Goal: Information Seeking & Learning: Learn about a topic

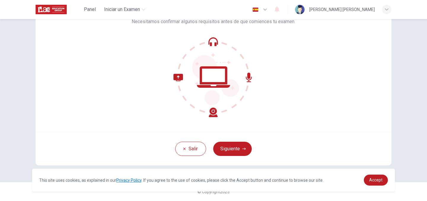
scroll to position [46, 0]
click at [235, 149] on button "Siguiente" at bounding box center [232, 149] width 39 height 14
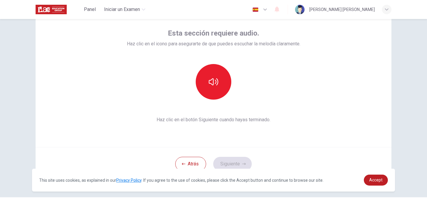
scroll to position [31, 0]
click at [219, 88] on button "button" at bounding box center [214, 82] width 36 height 36
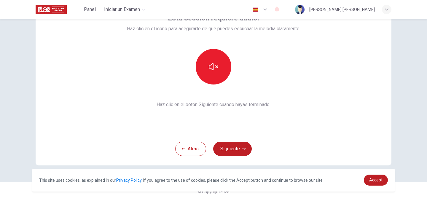
scroll to position [0, 0]
click at [214, 76] on button "button" at bounding box center [214, 67] width 36 height 36
click at [226, 149] on button "Siguiente" at bounding box center [232, 149] width 39 height 14
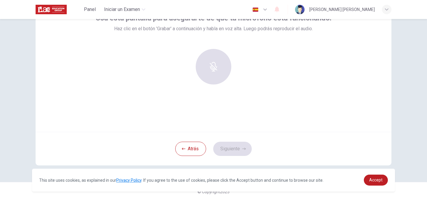
scroll to position [26, 0]
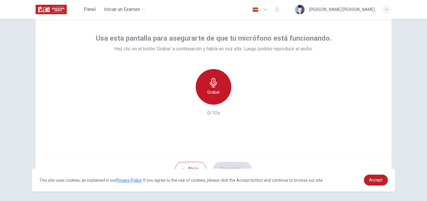
click at [212, 82] on icon "button" at bounding box center [213, 82] width 9 height 9
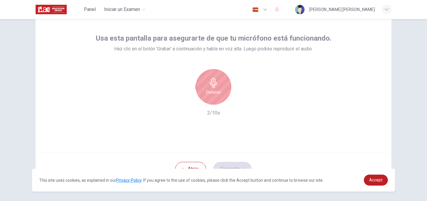
click at [214, 87] on icon "button" at bounding box center [213, 82] width 7 height 9
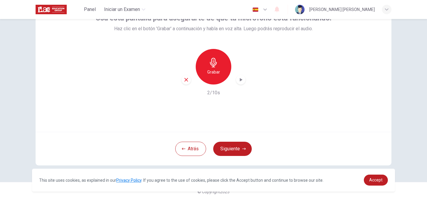
scroll to position [46, 0]
click at [216, 58] on icon "button" at bounding box center [213, 62] width 9 height 9
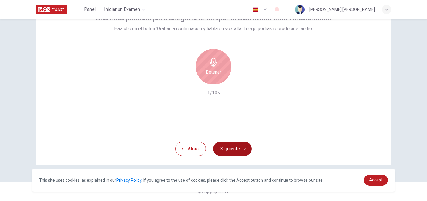
click at [237, 152] on button "Siguiente" at bounding box center [232, 149] width 39 height 14
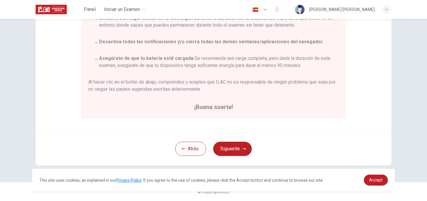
scroll to position [129, 0]
click at [225, 149] on button "Siguiente" at bounding box center [232, 149] width 39 height 14
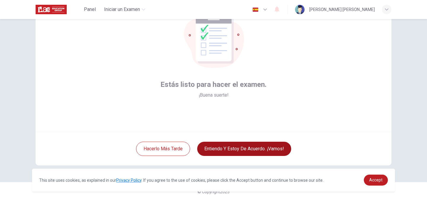
scroll to position [46, 0]
click at [241, 153] on button "Entiendo y estoy de acuerdo. ¡Vamos!" at bounding box center [244, 149] width 94 height 14
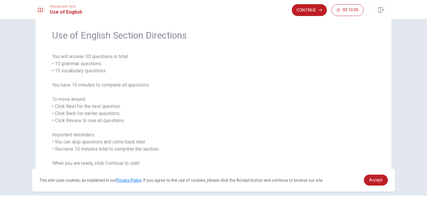
scroll to position [18, 0]
click at [297, 12] on button "Continue" at bounding box center [309, 10] width 35 height 12
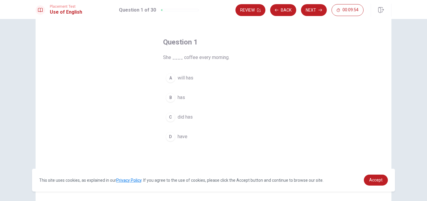
click at [172, 100] on div "B" at bounding box center [170, 97] width 9 height 9
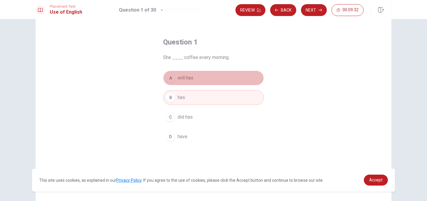
click at [210, 76] on button "A will has" at bounding box center [213, 78] width 101 height 15
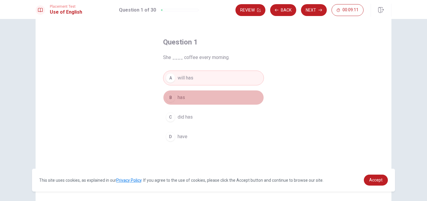
click at [196, 103] on button "B has" at bounding box center [213, 97] width 101 height 15
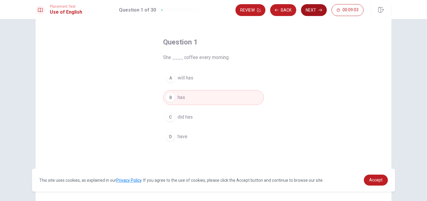
click at [310, 13] on button "Next" at bounding box center [314, 10] width 26 height 12
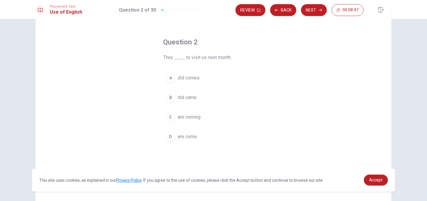
click at [192, 117] on span "are coming" at bounding box center [189, 117] width 23 height 7
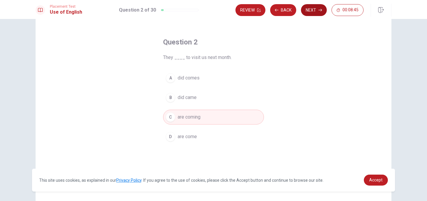
click at [304, 12] on button "Next" at bounding box center [314, 10] width 26 height 12
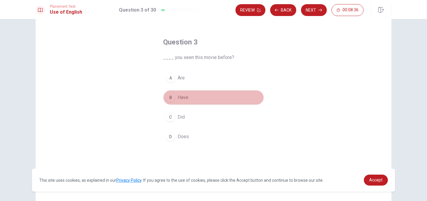
click at [182, 94] on span "Have" at bounding box center [183, 97] width 11 height 7
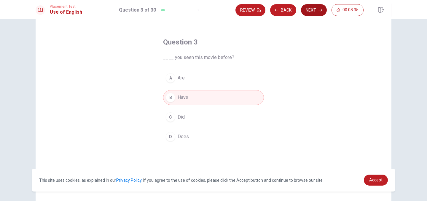
click at [318, 14] on button "Next" at bounding box center [314, 10] width 26 height 12
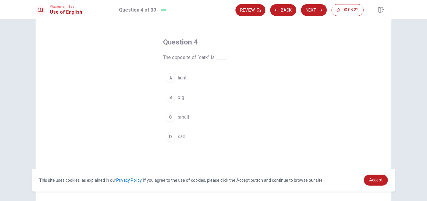
click at [183, 77] on span "light" at bounding box center [182, 78] width 9 height 7
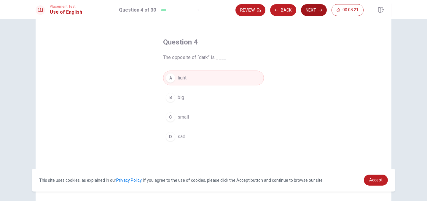
click at [314, 11] on button "Next" at bounding box center [314, 10] width 26 height 12
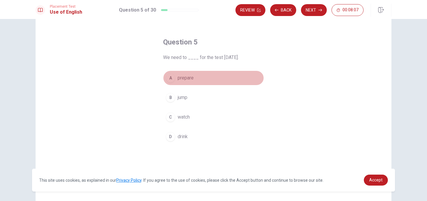
click at [188, 81] on span "prepare" at bounding box center [186, 78] width 16 height 7
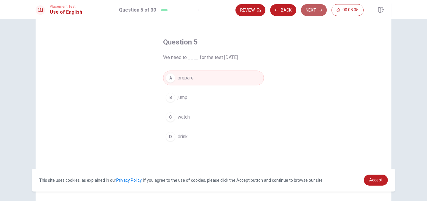
click at [317, 8] on button "Next" at bounding box center [314, 10] width 26 height 12
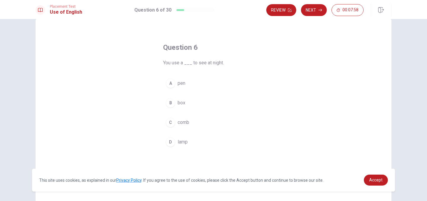
scroll to position [13, 0]
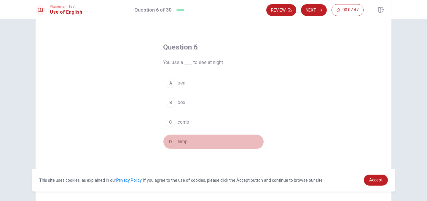
click at [180, 140] on span "lamp" at bounding box center [183, 141] width 10 height 7
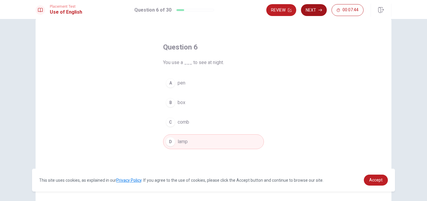
click at [310, 7] on button "Next" at bounding box center [314, 10] width 26 height 12
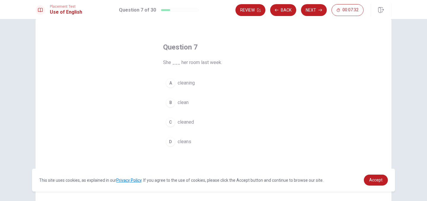
click at [178, 121] on span "cleaned" at bounding box center [186, 122] width 16 height 7
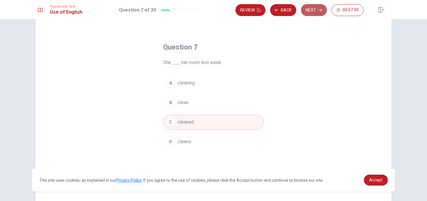
click at [308, 9] on button "Next" at bounding box center [314, 10] width 26 height 12
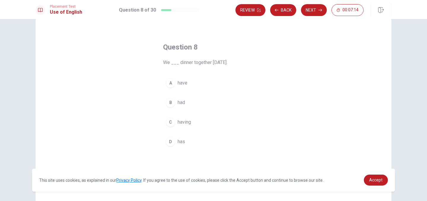
click at [176, 99] on button "B had" at bounding box center [213, 102] width 101 height 15
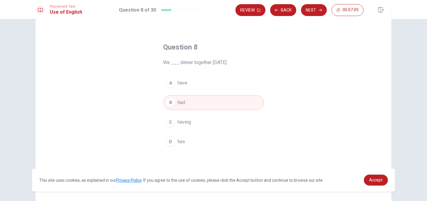
click at [213, 110] on div "A have B had C having D has" at bounding box center [213, 113] width 101 height 74
click at [202, 87] on button "A have" at bounding box center [213, 83] width 101 height 15
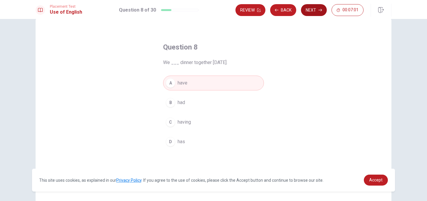
click at [311, 6] on button "Next" at bounding box center [314, 10] width 26 height 12
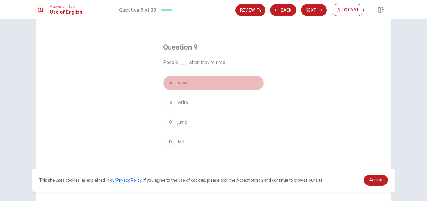
click at [184, 88] on button "A sleep" at bounding box center [213, 83] width 101 height 15
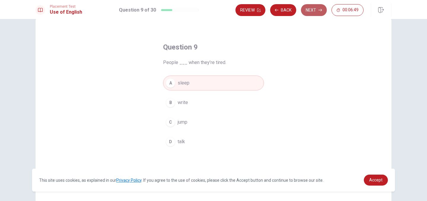
click at [315, 12] on button "Next" at bounding box center [314, 10] width 26 height 12
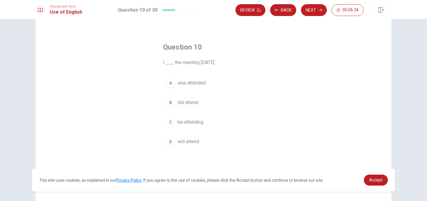
click at [192, 123] on span "be attending" at bounding box center [191, 122] width 26 height 7
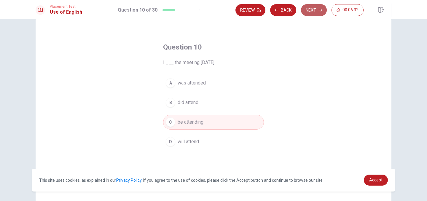
click at [313, 9] on button "Next" at bounding box center [314, 10] width 26 height 12
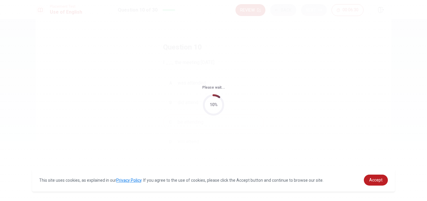
scroll to position [0, 0]
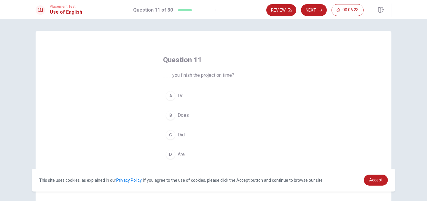
click at [186, 91] on button "A Do" at bounding box center [213, 95] width 101 height 15
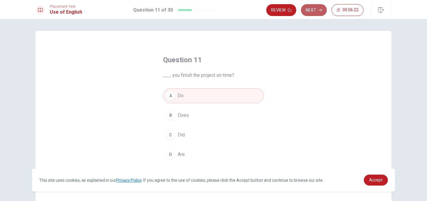
click at [313, 9] on button "Next" at bounding box center [314, 10] width 26 height 12
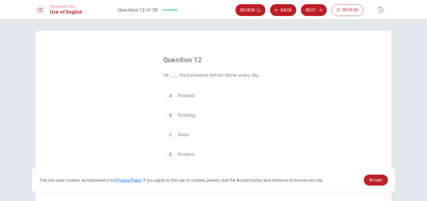
click at [189, 96] on span "finished" at bounding box center [186, 95] width 17 height 7
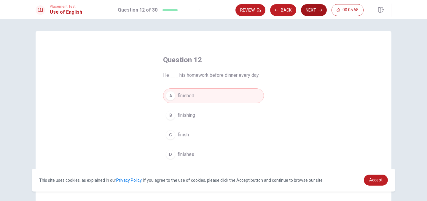
click at [312, 12] on button "Next" at bounding box center [314, 10] width 26 height 12
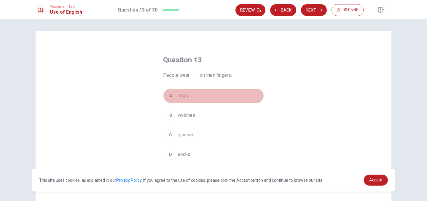
click at [184, 99] on button "A rings" at bounding box center [213, 95] width 101 height 15
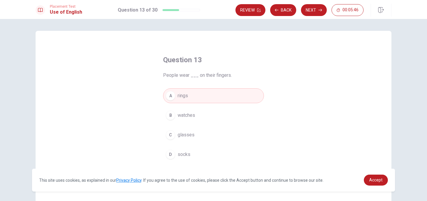
click at [314, 3] on div "Placement Test Use of English Question 13 of 30 Review Back Next 00:05:46" at bounding box center [213, 9] width 427 height 19
click at [314, 7] on button "Next" at bounding box center [314, 10] width 26 height 12
click at [189, 151] on span "changed" at bounding box center [187, 154] width 18 height 7
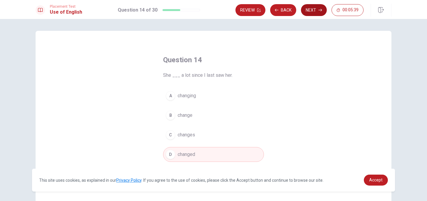
click at [311, 6] on button "Next" at bounding box center [314, 10] width 26 height 12
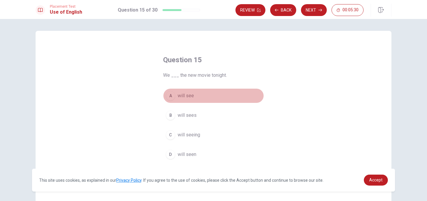
click at [190, 96] on span "will see" at bounding box center [186, 95] width 16 height 7
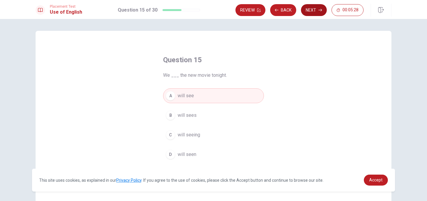
click at [318, 12] on button "Next" at bounding box center [314, 10] width 26 height 12
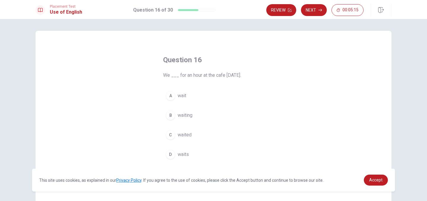
click at [179, 131] on button "C waited" at bounding box center [213, 135] width 101 height 15
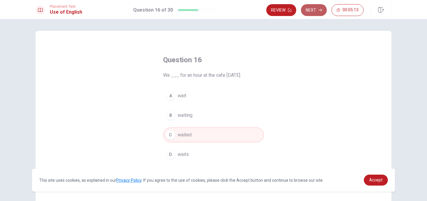
click at [311, 10] on button "Next" at bounding box center [314, 10] width 26 height 12
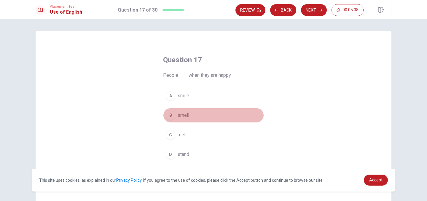
click at [184, 115] on span "smell" at bounding box center [184, 115] width 12 height 7
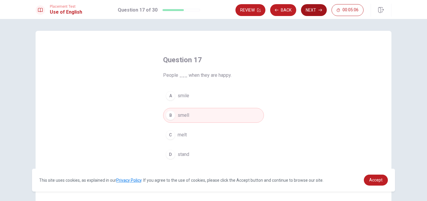
click at [313, 14] on button "Next" at bounding box center [314, 10] width 26 height 12
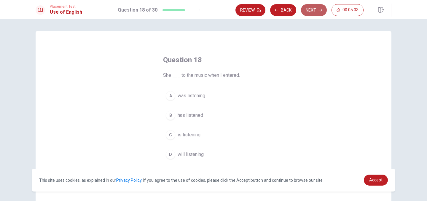
click at [314, 10] on button "Next" at bounding box center [314, 10] width 26 height 12
click at [180, 157] on span "soft" at bounding box center [182, 154] width 9 height 7
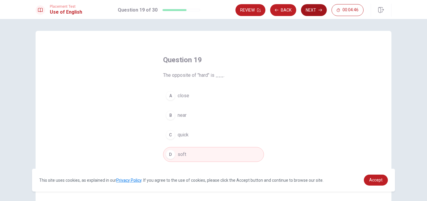
click at [316, 10] on button "Next" at bounding box center [314, 10] width 26 height 12
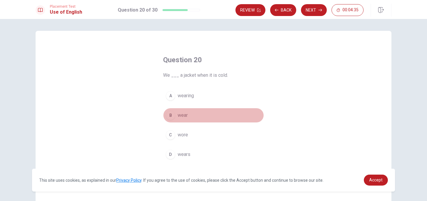
click at [192, 116] on button "B wear" at bounding box center [213, 115] width 101 height 15
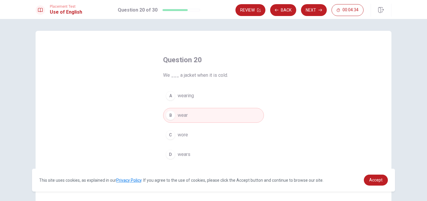
click at [214, 99] on button "A wearing" at bounding box center [213, 95] width 101 height 15
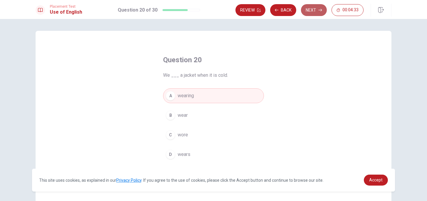
click at [317, 8] on button "Next" at bounding box center [314, 10] width 26 height 12
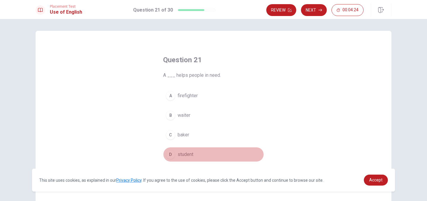
click at [185, 152] on span "student" at bounding box center [186, 154] width 16 height 7
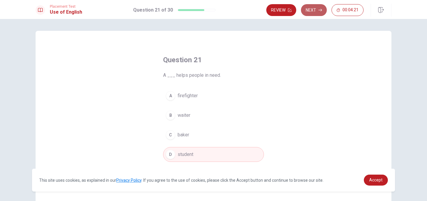
click at [314, 12] on button "Next" at bounding box center [314, 10] width 26 height 12
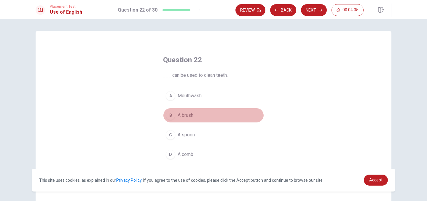
click at [193, 112] on span "A brush" at bounding box center [186, 115] width 16 height 7
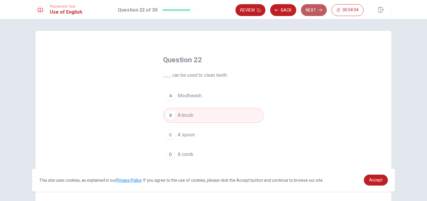
click at [314, 8] on button "Next" at bounding box center [314, 10] width 26 height 12
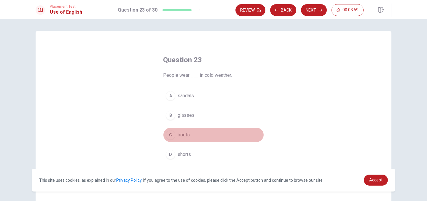
click at [185, 136] on span "boots" at bounding box center [184, 134] width 12 height 7
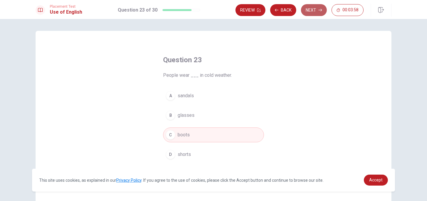
click at [316, 11] on button "Next" at bounding box center [314, 10] width 26 height 12
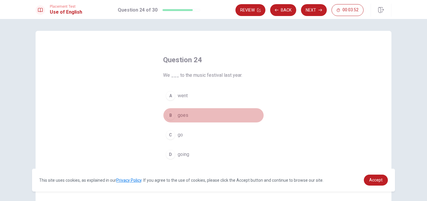
click at [187, 116] on span "goes" at bounding box center [183, 115] width 11 height 7
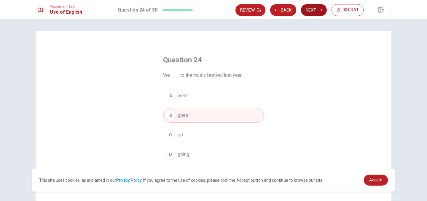
click at [314, 10] on button "Next" at bounding box center [314, 10] width 26 height 12
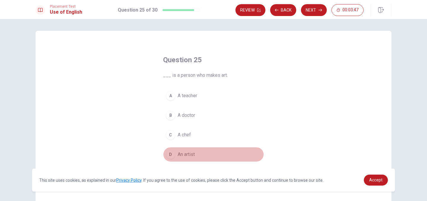
click at [190, 150] on button "D An artist" at bounding box center [213, 154] width 101 height 15
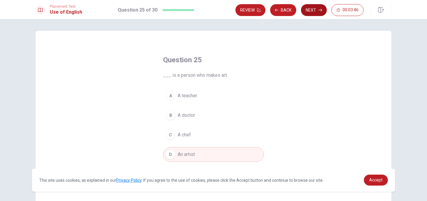
click at [309, 13] on button "Next" at bounding box center [314, 10] width 26 height 12
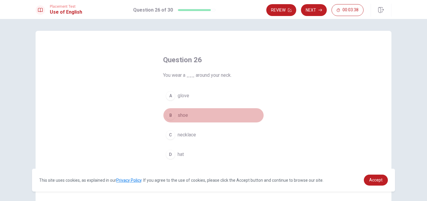
click at [178, 118] on span "shoe" at bounding box center [183, 115] width 10 height 7
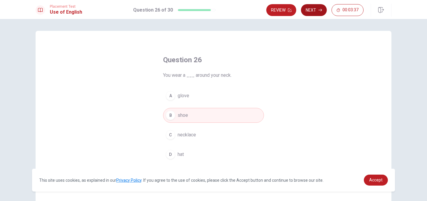
click at [315, 6] on button "Next" at bounding box center [314, 10] width 26 height 12
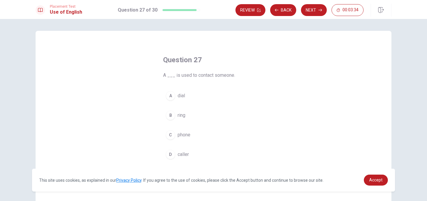
click at [186, 134] on span "phone" at bounding box center [184, 134] width 13 height 7
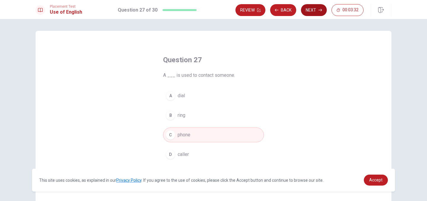
click at [313, 6] on button "Next" at bounding box center [314, 10] width 26 height 12
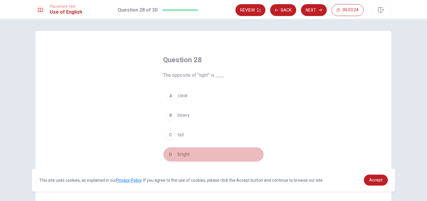
click at [169, 155] on div "D" at bounding box center [170, 154] width 9 height 9
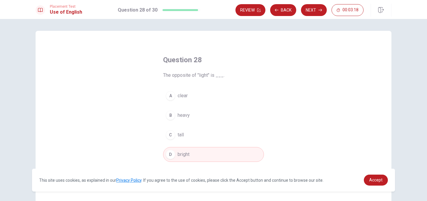
click at [168, 115] on div "B" at bounding box center [170, 115] width 9 height 9
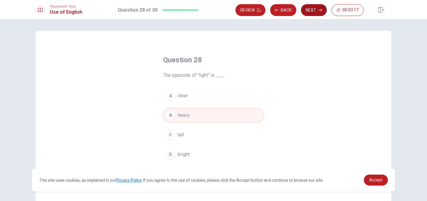
click at [318, 11] on button "Next" at bounding box center [314, 10] width 26 height 12
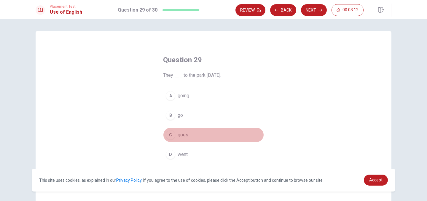
click at [177, 134] on button "C goes" at bounding box center [213, 135] width 101 height 15
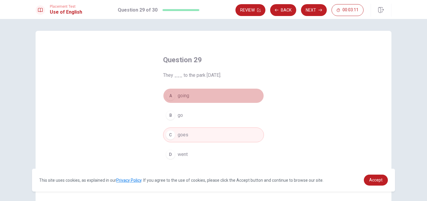
click at [189, 98] on span "going" at bounding box center [184, 95] width 12 height 7
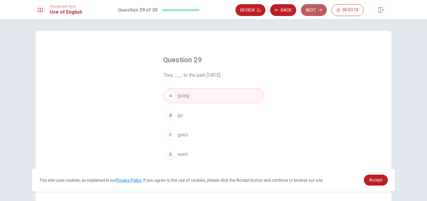
click at [310, 15] on button "Next" at bounding box center [314, 10] width 26 height 12
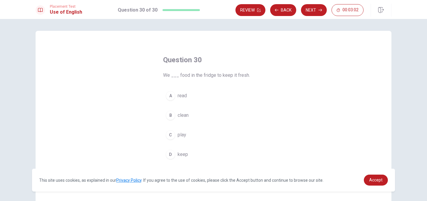
click at [181, 155] on span "keep" at bounding box center [183, 154] width 10 height 7
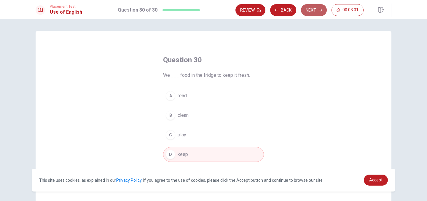
click at [320, 7] on button "Next" at bounding box center [314, 10] width 26 height 12
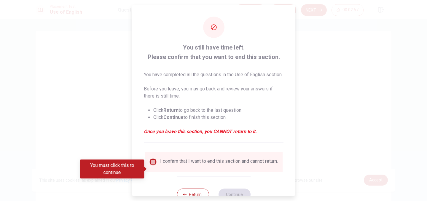
click at [154, 166] on input "Debes hacer clic en esto para continuar" at bounding box center [153, 162] width 7 height 7
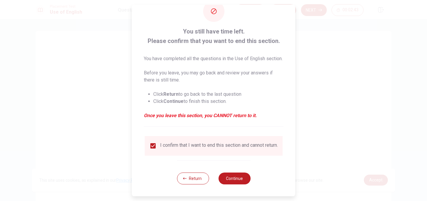
scroll to position [27, 0]
click at [237, 179] on button "Continue" at bounding box center [234, 179] width 32 height 12
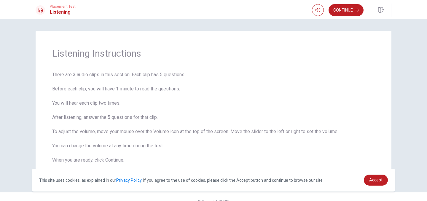
scroll to position [0, 0]
click at [359, 10] on icon "button" at bounding box center [358, 10] width 4 height 3
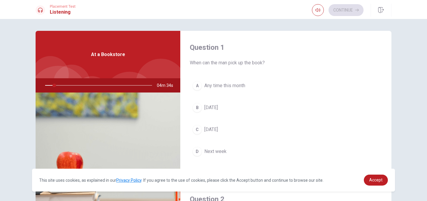
click at [198, 112] on div "B" at bounding box center [197, 107] width 9 height 9
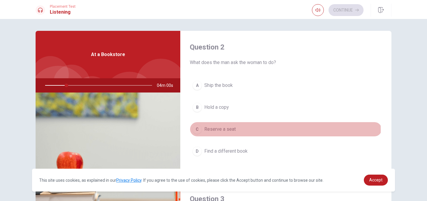
click at [217, 130] on span "Reserve a seat" at bounding box center [220, 129] width 31 height 7
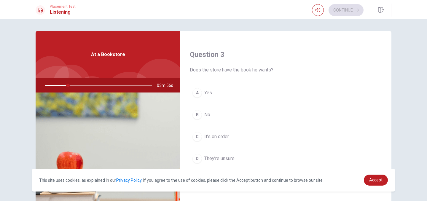
scroll to position [297, 0]
click at [67, 87] on div at bounding box center [97, 85] width 119 height 14
click at [211, 137] on span "It’s on order" at bounding box center [217, 137] width 25 height 7
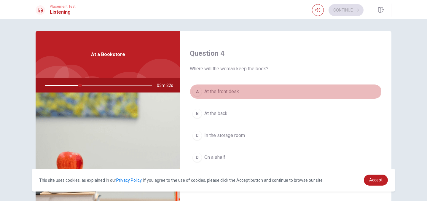
click at [229, 91] on span "At the front desk" at bounding box center [222, 91] width 35 height 7
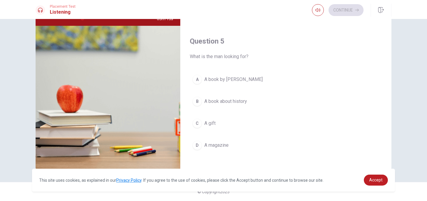
scroll to position [543, 0]
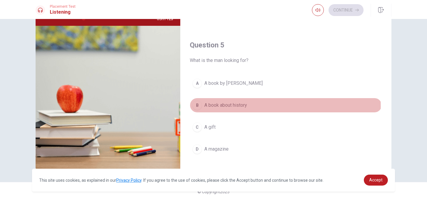
click at [233, 106] on span "A book about history" at bounding box center [226, 105] width 43 height 7
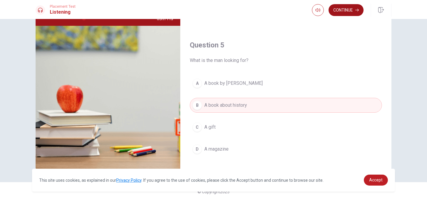
click at [349, 10] on button "Continue" at bounding box center [346, 10] width 35 height 12
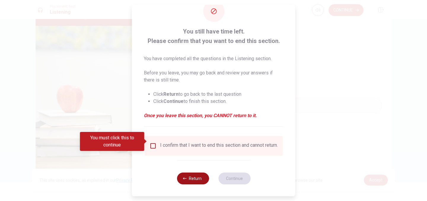
scroll to position [20, 0]
click at [198, 177] on button "Return" at bounding box center [193, 179] width 32 height 12
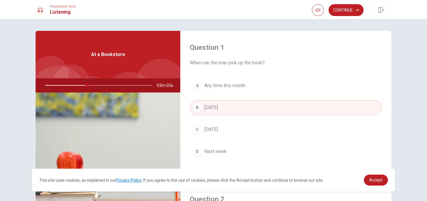
scroll to position [0, 0]
drag, startPoint x: 87, startPoint y: 86, endPoint x: 45, endPoint y: 86, distance: 41.3
click at [45, 86] on div at bounding box center [97, 85] width 119 height 14
click at [83, 87] on div at bounding box center [97, 85] width 119 height 14
click at [86, 87] on div at bounding box center [97, 85] width 119 height 14
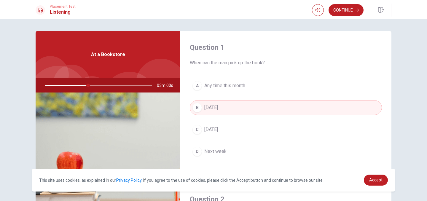
click at [86, 87] on div at bounding box center [97, 85] width 119 height 14
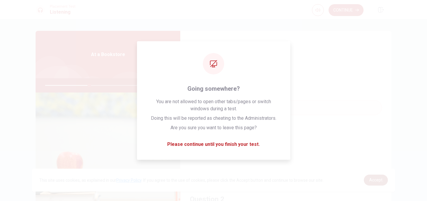
click at [373, 180] on span "Accept" at bounding box center [376, 180] width 13 height 5
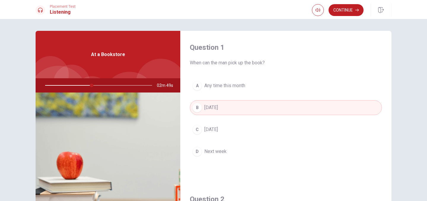
drag, startPoint x: 92, startPoint y: 86, endPoint x: 145, endPoint y: 88, distance: 53.8
click at [145, 88] on div at bounding box center [97, 85] width 119 height 14
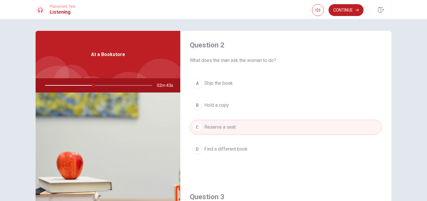
scroll to position [155, 0]
drag, startPoint x: 96, startPoint y: 84, endPoint x: 101, endPoint y: 85, distance: 5.4
click at [101, 85] on div at bounding box center [97, 85] width 119 height 14
drag, startPoint x: 101, startPoint y: 85, endPoint x: 79, endPoint y: 87, distance: 22.7
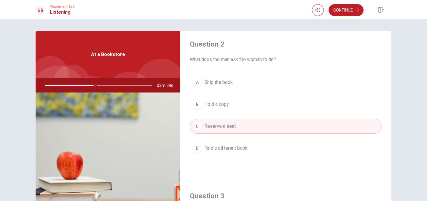
click at [79, 87] on div at bounding box center [97, 85] width 119 height 14
drag, startPoint x: 96, startPoint y: 86, endPoint x: 74, endPoint y: 84, distance: 22.3
click at [74, 84] on div at bounding box center [97, 85] width 119 height 14
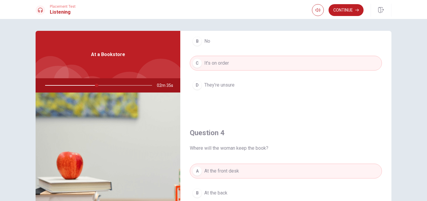
scroll to position [371, 0]
click at [351, 11] on button "Continue" at bounding box center [346, 10] width 35 height 12
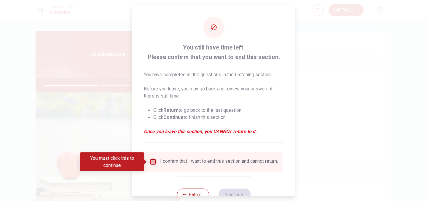
click at [152, 159] on input "Debes hacer clic en esto para continuar" at bounding box center [153, 162] width 7 height 7
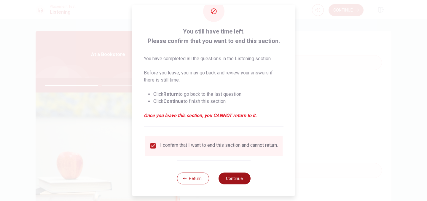
scroll to position [20, 0]
click at [237, 182] on button "Continue" at bounding box center [234, 179] width 32 height 12
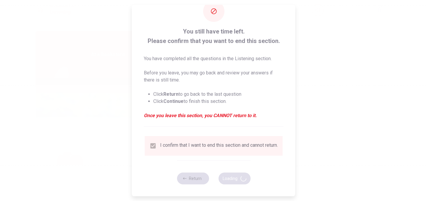
type input "52"
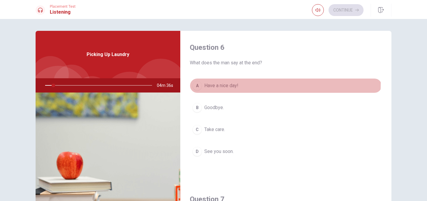
click at [229, 83] on span "Have a nice day!" at bounding box center [222, 85] width 34 height 7
click at [244, 83] on button "A Have a nice day!" at bounding box center [286, 85] width 192 height 15
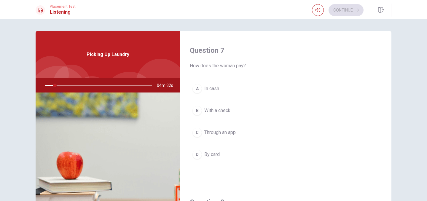
scroll to position [150, 0]
click at [320, 10] on button "button" at bounding box center [318, 10] width 12 height 12
click at [119, 53] on span "Picking Up Laundry" at bounding box center [108, 54] width 43 height 7
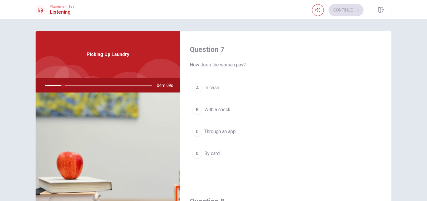
click at [220, 132] on span "Through an app" at bounding box center [220, 131] width 31 height 7
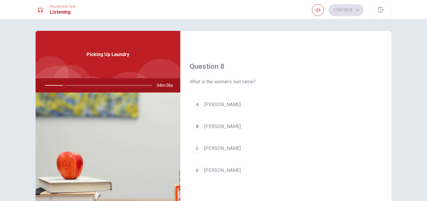
scroll to position [285, 0]
click at [209, 66] on h4 "Question 8" at bounding box center [286, 66] width 192 height 9
click at [210, 79] on span "What is the woman’s last name?" at bounding box center [286, 82] width 192 height 7
click at [210, 82] on span "What is the woman’s last name?" at bounding box center [286, 82] width 192 height 7
click at [217, 126] on span "[PERSON_NAME]" at bounding box center [223, 126] width 37 height 7
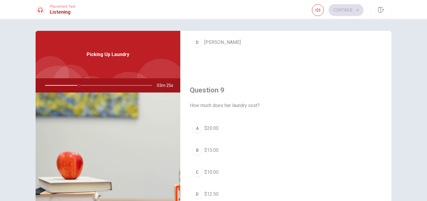
scroll to position [413, 0]
click at [215, 96] on div "Question 9 How much does her laundry cost?" at bounding box center [286, 97] width 192 height 24
click at [215, 106] on span "How much does her laundry cost?" at bounding box center [286, 105] width 192 height 7
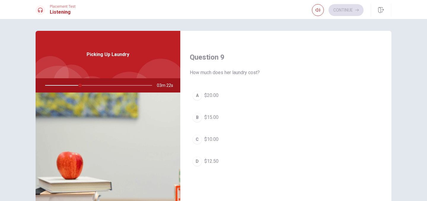
scroll to position [447, 0]
click at [214, 71] on span "How much does her laundry cost?" at bounding box center [286, 72] width 192 height 7
click at [210, 91] on span "$20.00" at bounding box center [212, 94] width 14 height 7
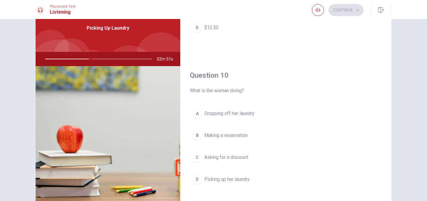
scroll to position [30, 0]
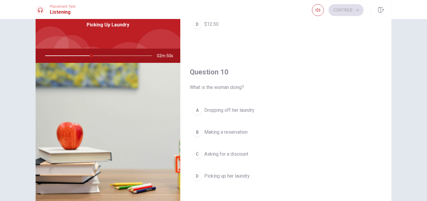
click at [207, 71] on h4 "Question 10" at bounding box center [286, 71] width 192 height 9
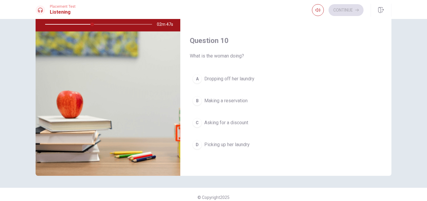
scroll to position [554, 0]
click at [211, 40] on h4 "Question 10" at bounding box center [286, 40] width 192 height 9
click at [214, 58] on span "What is the woman doing?" at bounding box center [286, 56] width 192 height 7
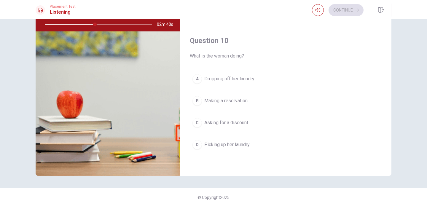
click at [211, 41] on h4 "Question 10" at bounding box center [286, 40] width 192 height 9
click at [199, 58] on span "What is the woman doing?" at bounding box center [286, 56] width 192 height 7
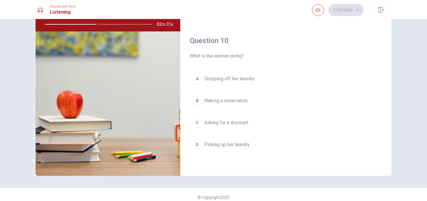
click at [218, 56] on span "What is the woman doing?" at bounding box center [286, 56] width 192 height 7
click at [201, 40] on h4 "Question 10" at bounding box center [286, 40] width 192 height 9
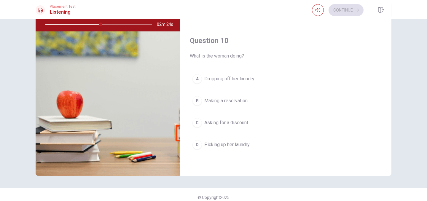
drag, startPoint x: 99, startPoint y: 25, endPoint x: 92, endPoint y: 25, distance: 7.4
click at [92, 25] on div at bounding box center [97, 24] width 119 height 14
click at [91, 25] on div at bounding box center [97, 24] width 119 height 14
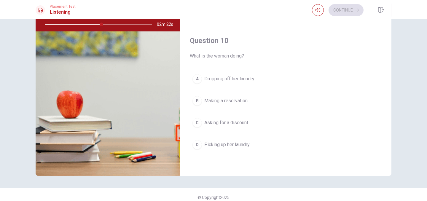
click at [91, 25] on div at bounding box center [97, 24] width 119 height 14
click at [218, 58] on span "What is the woman doing?" at bounding box center [286, 56] width 192 height 7
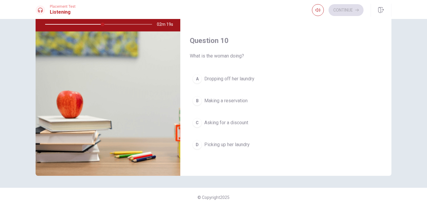
click at [219, 76] on span "Dropping off her laundry" at bounding box center [230, 78] width 50 height 7
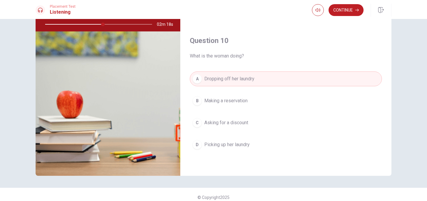
click at [212, 50] on div "Question 10 What is the woman doing?" at bounding box center [286, 48] width 192 height 24
click at [348, 8] on button "Continue" at bounding box center [346, 10] width 35 height 12
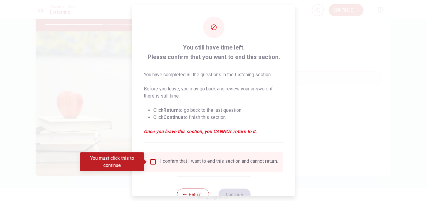
click at [150, 165] on input "Debes hacer clic en esto para continuar" at bounding box center [153, 162] width 7 height 7
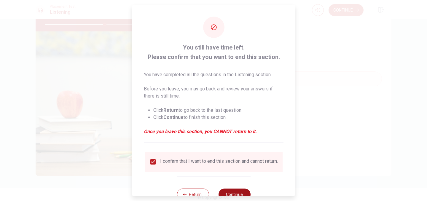
click at [232, 193] on button "Continue" at bounding box center [234, 195] width 32 height 12
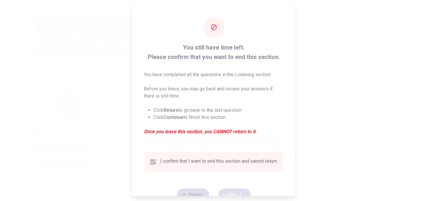
type input "56"
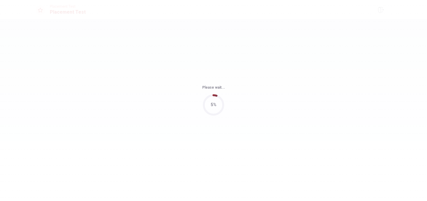
scroll to position [0, 0]
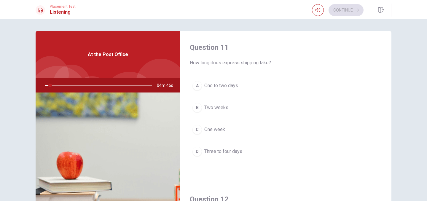
click at [214, 64] on span "How long does express shipping take?" at bounding box center [286, 62] width 192 height 7
click at [214, 47] on h4 "Question 11" at bounding box center [286, 47] width 192 height 9
click at [208, 64] on span "How long does express shipping take?" at bounding box center [286, 62] width 192 height 7
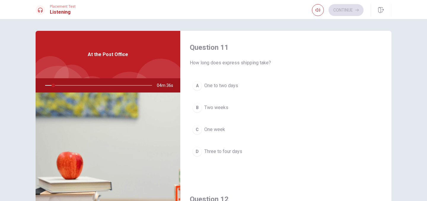
click at [208, 64] on span "How long does express shipping take?" at bounding box center [286, 62] width 192 height 7
click at [267, 65] on span "How long does express shipping take?" at bounding box center [286, 62] width 192 height 7
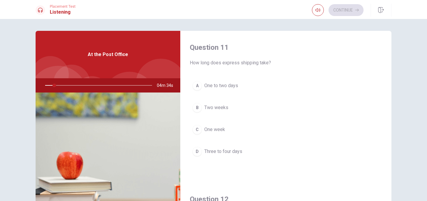
click at [267, 65] on span "How long does express shipping take?" at bounding box center [286, 62] width 192 height 7
drag, startPoint x: 267, startPoint y: 65, endPoint x: 280, endPoint y: 38, distance: 29.3
click at [268, 62] on span "How long does express shipping take?" at bounding box center [286, 62] width 192 height 7
click at [319, 7] on button "button" at bounding box center [318, 10] width 12 height 12
click at [223, 63] on span "How long does express shipping take?" at bounding box center [286, 62] width 192 height 7
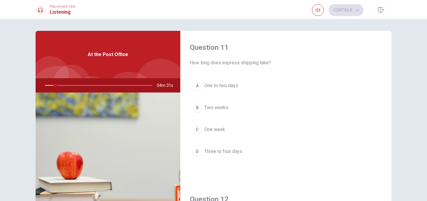
click at [223, 63] on span "How long does express shipping take?" at bounding box center [286, 62] width 192 height 7
click at [124, 57] on span "At the Post Office" at bounding box center [108, 54] width 40 height 7
click at [121, 55] on span "At the Post Office" at bounding box center [108, 54] width 40 height 7
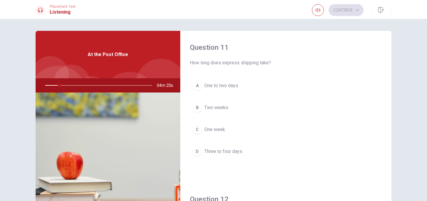
click at [121, 55] on span "At the Post Office" at bounding box center [108, 54] width 40 height 7
click at [217, 65] on span "How long does express shipping take?" at bounding box center [286, 62] width 192 height 7
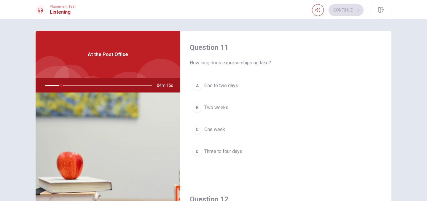
click at [97, 88] on div at bounding box center [97, 85] width 119 height 14
click at [97, 87] on div at bounding box center [97, 85] width 119 height 14
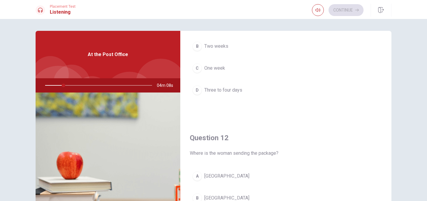
scroll to position [65, 0]
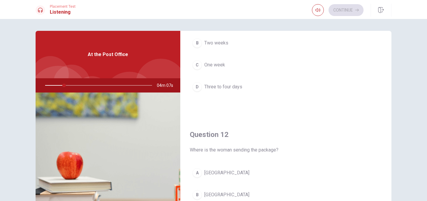
click at [216, 138] on h4 "Question 12" at bounding box center [286, 134] width 192 height 9
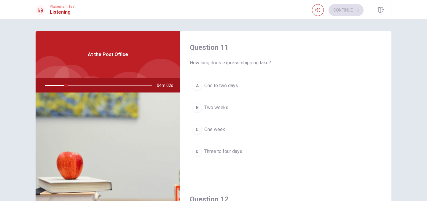
scroll to position [0, 0]
click at [117, 58] on span "At the Post Office" at bounding box center [108, 54] width 40 height 7
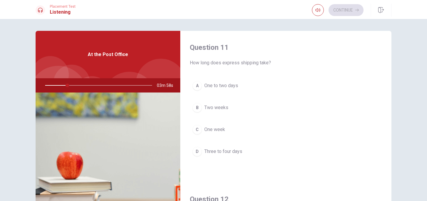
click at [117, 58] on span "At the Post Office" at bounding box center [108, 54] width 40 height 7
click at [117, 57] on span "At the Post Office" at bounding box center [108, 54] width 40 height 7
drag, startPoint x: 69, startPoint y: 85, endPoint x: 57, endPoint y: 86, distance: 12.2
click at [57, 86] on div at bounding box center [97, 85] width 119 height 14
click at [56, 85] on div at bounding box center [97, 85] width 119 height 14
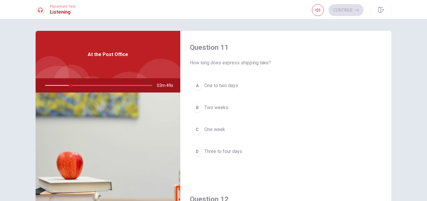
drag, startPoint x: 56, startPoint y: 85, endPoint x: 63, endPoint y: 85, distance: 6.2
click at [61, 85] on div at bounding box center [97, 85] width 119 height 14
drag, startPoint x: 68, startPoint y: 85, endPoint x: 167, endPoint y: 87, distance: 99.2
click at [167, 87] on div "03m 48s" at bounding box center [108, 85] width 145 height 14
click at [167, 87] on span "03m 46s" at bounding box center [167, 85] width 21 height 14
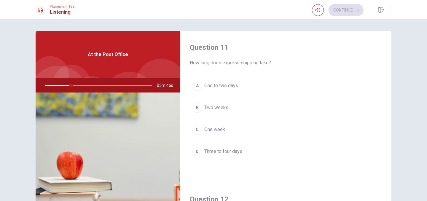
click at [167, 87] on span "03m 46s" at bounding box center [167, 85] width 21 height 14
drag, startPoint x: 164, startPoint y: 87, endPoint x: 169, endPoint y: 84, distance: 5.9
click at [176, 84] on span "03m 45s" at bounding box center [167, 85] width 21 height 14
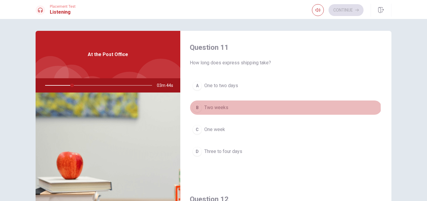
click at [214, 110] on span "Two weeks" at bounding box center [217, 107] width 24 height 7
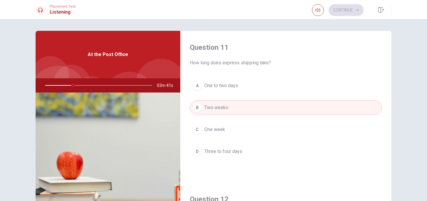
scroll to position [1, 0]
click at [224, 86] on span "One to two days" at bounding box center [222, 85] width 34 height 7
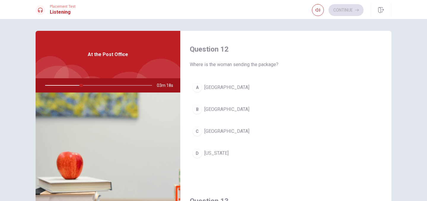
scroll to position [153, 0]
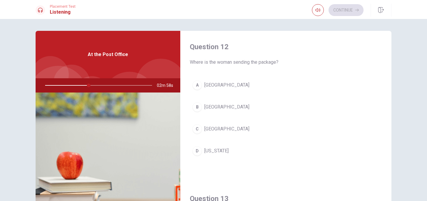
click at [217, 63] on span "Where is the woman sending the package?" at bounding box center [286, 62] width 192 height 7
click at [228, 61] on span "Where is the woman sending the package?" at bounding box center [286, 62] width 192 height 7
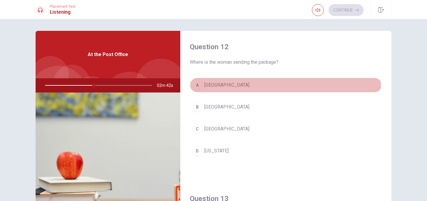
click at [209, 91] on button "A [GEOGRAPHIC_DATA]" at bounding box center [286, 85] width 192 height 15
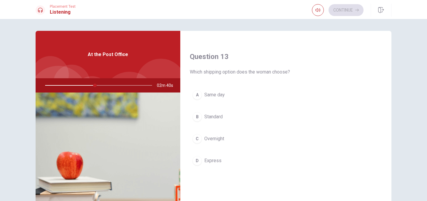
scroll to position [296, 0]
click at [204, 70] on span "Which shipping option does the woman choose?" at bounding box center [286, 70] width 192 height 7
click at [183, 71] on div "Question 13 Which shipping option does the woman choose? A Same day B Standard …" at bounding box center [285, 115] width 211 height 152
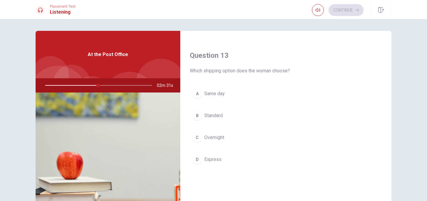
click at [183, 71] on div "Question 13 Which shipping option does the woman choose? A Same day B Standard …" at bounding box center [285, 115] width 211 height 152
click at [199, 56] on h4 "Question 13" at bounding box center [286, 55] width 192 height 9
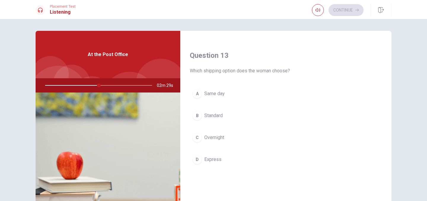
click at [113, 52] on span "At the Post Office" at bounding box center [108, 54] width 40 height 7
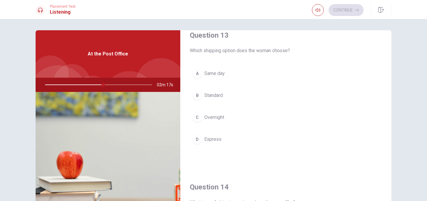
scroll to position [315, 0]
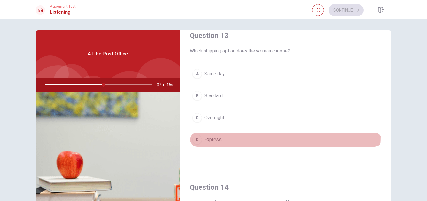
click at [213, 135] on button "D Express" at bounding box center [286, 139] width 192 height 15
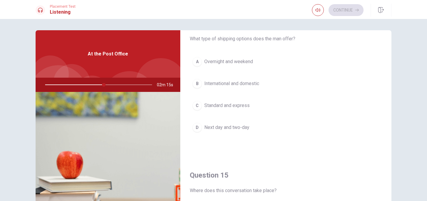
scroll to position [477, 0]
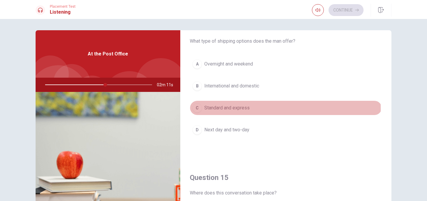
click at [224, 109] on span "Standard and express" at bounding box center [227, 107] width 45 height 7
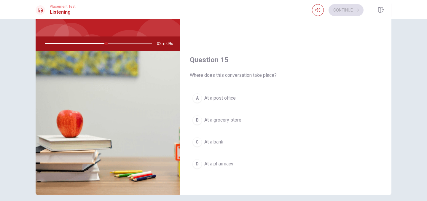
scroll to position [42, 0]
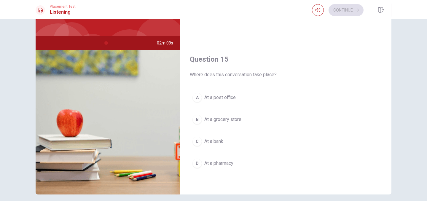
click at [223, 116] on span "At a grocery store" at bounding box center [223, 119] width 37 height 7
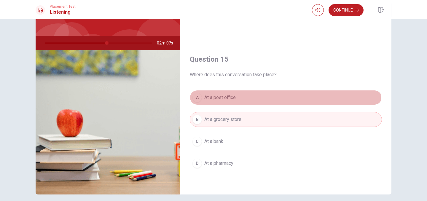
click at [224, 98] on span "At a post office" at bounding box center [220, 97] width 31 height 7
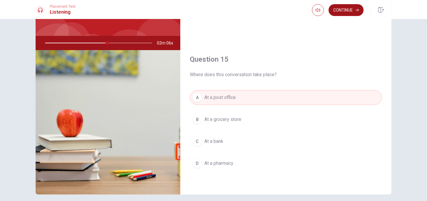
click at [341, 9] on button "Continue" at bounding box center [346, 10] width 35 height 12
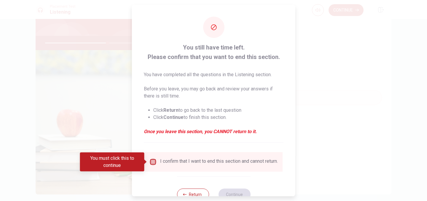
click at [153, 165] on input "Debes hacer clic en esto para continuar" at bounding box center [153, 162] width 7 height 7
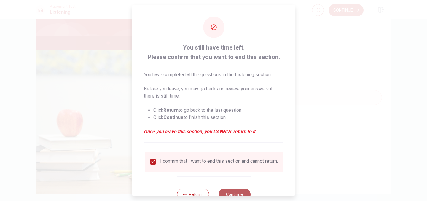
click at [235, 194] on button "Continue" at bounding box center [234, 195] width 32 height 12
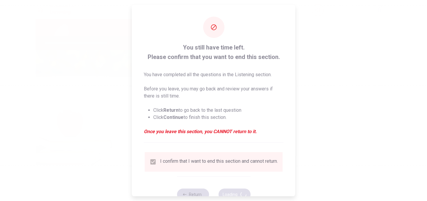
type input "60"
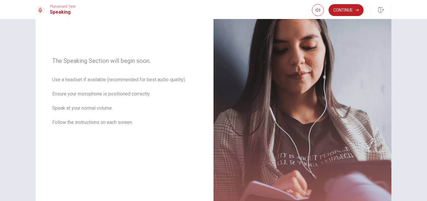
scroll to position [65, 0]
click at [349, 9] on button "Continue" at bounding box center [346, 10] width 35 height 12
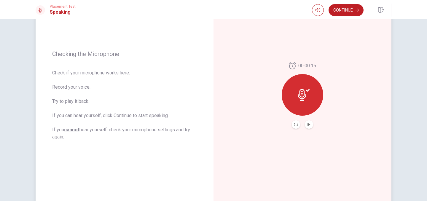
click at [312, 96] on div at bounding box center [303, 95] width 42 height 42
click at [313, 96] on div at bounding box center [303, 95] width 42 height 42
click at [308, 124] on icon "Reproducir audio" at bounding box center [309, 125] width 3 height 4
click at [296, 126] on icon "Grabar de nuevo" at bounding box center [296, 125] width 4 height 4
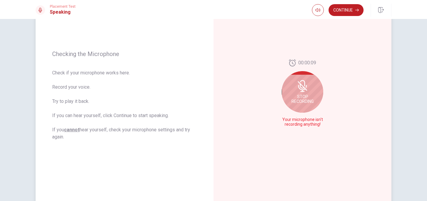
click at [311, 95] on span "Stop Recording" at bounding box center [303, 98] width 22 height 9
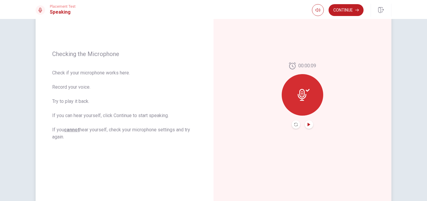
click at [309, 124] on icon "Reproducir audio" at bounding box center [309, 125] width 3 height 4
click at [305, 97] on icon at bounding box center [302, 95] width 9 height 12
click at [312, 126] on button "Play Audio" at bounding box center [309, 125] width 8 height 8
click at [301, 108] on div at bounding box center [303, 95] width 42 height 42
click at [305, 62] on div "00:00:09" at bounding box center [303, 95] width 178 height 259
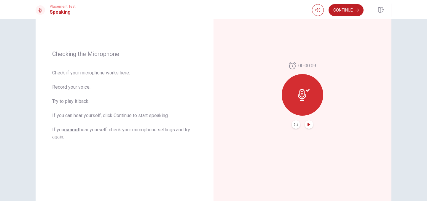
click at [307, 79] on div at bounding box center [303, 95] width 42 height 42
click at [356, 12] on button "Continue" at bounding box center [346, 10] width 35 height 12
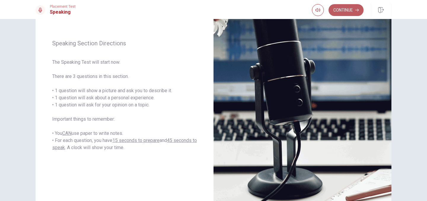
click at [363, 12] on button "Continue" at bounding box center [346, 10] width 35 height 12
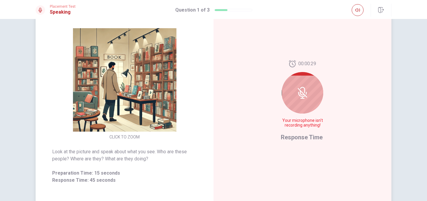
click at [295, 96] on div at bounding box center [303, 93] width 42 height 42
click at [303, 92] on icon at bounding box center [303, 93] width 12 height 12
click at [301, 92] on icon at bounding box center [302, 92] width 9 height 9
click at [302, 123] on span "Your microphone isn't recording anything!" at bounding box center [302, 122] width 43 height 9
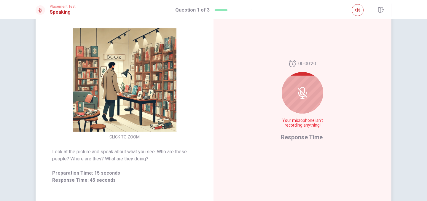
click at [307, 108] on div at bounding box center [303, 93] width 42 height 42
click at [306, 104] on div at bounding box center [303, 93] width 42 height 42
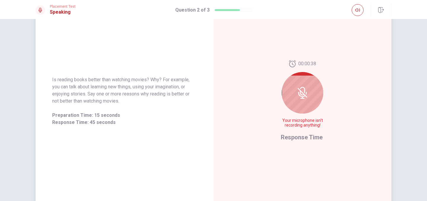
click at [301, 96] on icon at bounding box center [303, 93] width 12 height 12
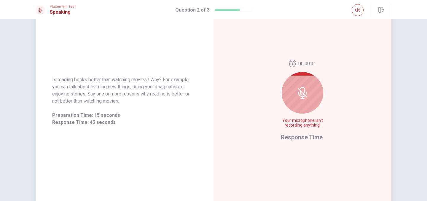
click at [301, 96] on icon at bounding box center [303, 93] width 12 height 12
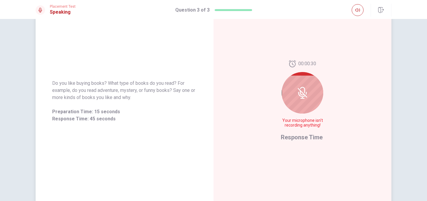
click at [309, 101] on div at bounding box center [303, 93] width 42 height 42
click at [297, 95] on icon at bounding box center [303, 93] width 12 height 12
click at [298, 95] on icon at bounding box center [301, 94] width 7 height 5
click at [298, 114] on div "00:00:02 Your microphone isn't recording anything!" at bounding box center [302, 96] width 43 height 72
click at [299, 109] on div at bounding box center [303, 93] width 42 height 42
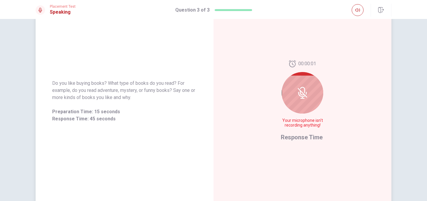
click at [299, 109] on div at bounding box center [303, 93] width 42 height 42
click at [299, 109] on body "This site uses cookies, as explained in our Privacy Policy . If you agree to th…" at bounding box center [213, 100] width 427 height 201
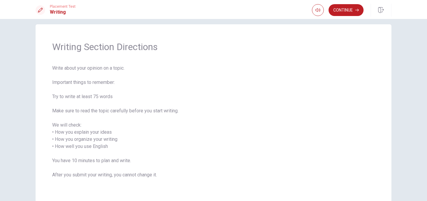
scroll to position [7, 0]
click at [358, 10] on icon "button" at bounding box center [358, 10] width 4 height 4
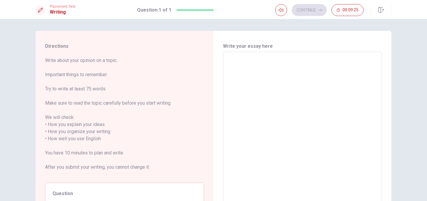
scroll to position [0, 0]
click at [253, 66] on textarea at bounding box center [302, 139] width 151 height 165
type textarea "i"
type textarea "x"
type textarea "i"
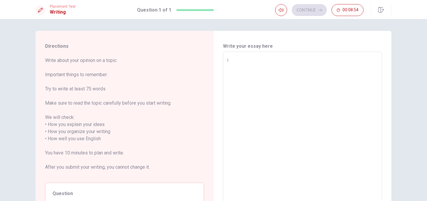
type textarea "x"
type textarea "i w"
type textarea "x"
type textarea "i wo"
type textarea "x"
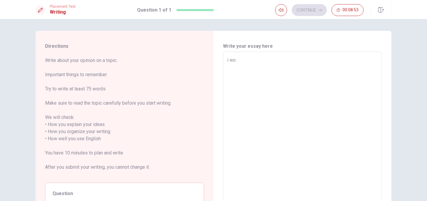
type textarea "i wou"
type textarea "x"
type textarea "i woul"
type textarea "x"
type textarea "i would"
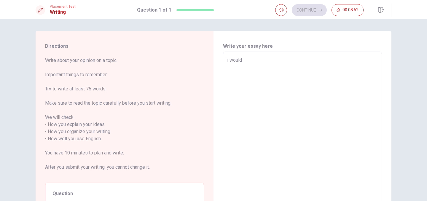
type textarea "x"
type textarea "i would"
type textarea "x"
type textarea "i would l"
type textarea "x"
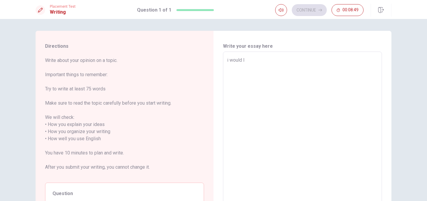
type textarea "i would li"
type textarea "x"
type textarea "i would lik"
type textarea "x"
type textarea "i would like"
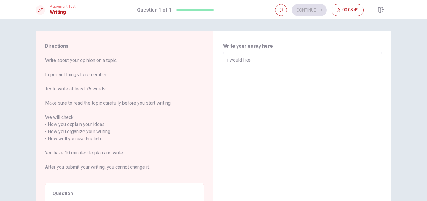
type textarea "x"
type textarea "i would like"
type textarea "x"
type textarea "i would like t"
type textarea "x"
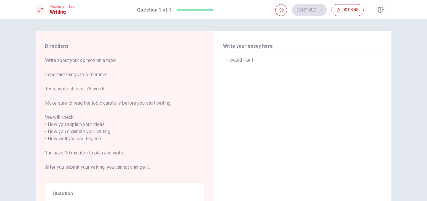
type textarea "i would like to"
type textarea "x"
type textarea "i would like to"
type textarea "x"
type textarea "i would like to l"
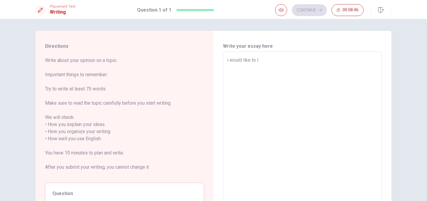
type textarea "x"
type textarea "i would like to le"
type textarea "x"
type textarea "i would like to lea"
type textarea "x"
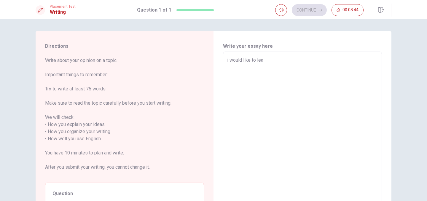
type textarea "i would like to [PERSON_NAME]"
type textarea "x"
type textarea "i would like to learn"
type textarea "x"
type textarea "i would like to learn"
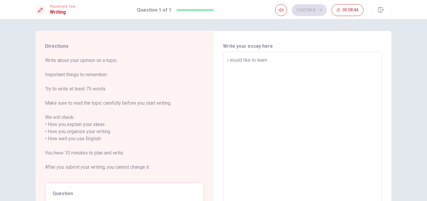
type textarea "x"
type textarea "i would like to learn t"
type textarea "x"
type textarea "i would like to learn to"
type textarea "x"
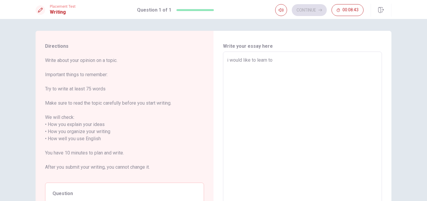
type textarea "i would like to learn to"
type textarea "x"
type textarea "i would like to learn to h"
type textarea "x"
type textarea "i would like to learn to ha"
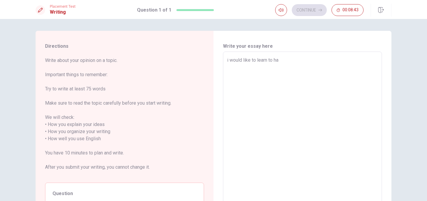
type textarea "x"
type textarea "i would like to learn to hav"
type textarea "x"
type textarea "i would like to learn to have"
type textarea "x"
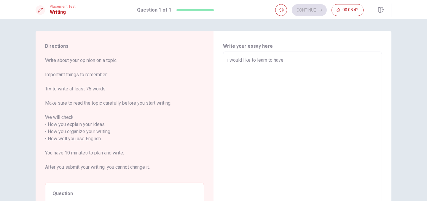
type textarea "i would like to learn to have"
type textarea "x"
type textarea "i would like to learn to have m"
type textarea "x"
type textarea "i would like to learn to have mo"
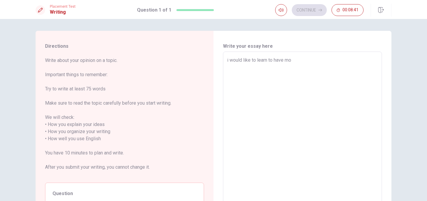
type textarea "x"
type textarea "i would like to learn to have mor"
type textarea "x"
type textarea "i would like to learn to have more"
type textarea "x"
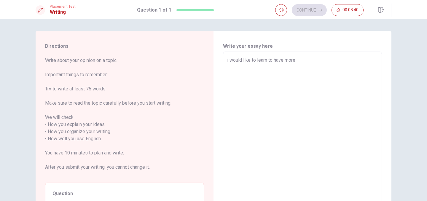
type textarea "i would like to learn to have more"
type textarea "x"
type textarea "i would like to learn to have more d"
type textarea "x"
type textarea "i would like to learn to have more di"
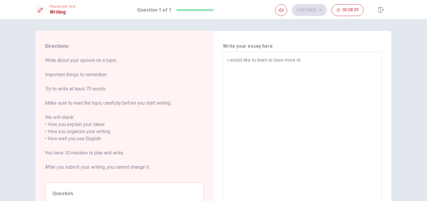
type textarea "x"
type textarea "i would like to learn to have more dis"
type textarea "x"
type textarea "i would like to learn to have more disc"
type textarea "x"
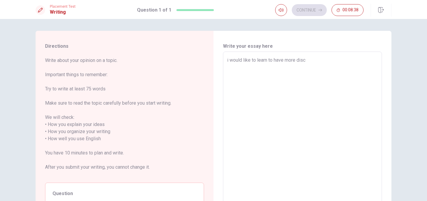
type textarea "i would like to learn to have more disci"
type textarea "x"
type textarea "i would like to learn to have more discip"
type textarea "x"
type textarea "i would like to learn to have more discipl"
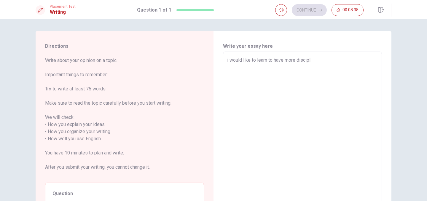
type textarea "x"
type textarea "i would like to learn to have more discipli"
type textarea "x"
type textarea "i would like to learn to have more disciplin"
type textarea "x"
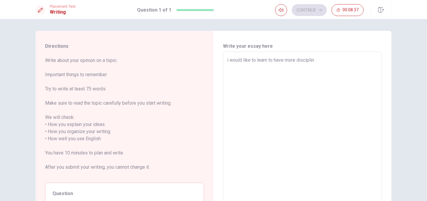
type textarea "i would like to learn to have more discipline"
type textarea "x"
type textarea "i would like to learn to have more disciplinew"
type textarea "x"
type textarea "i would like to learn to have more discipline"
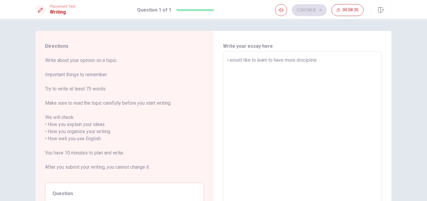
type textarea "x"
type textarea "i would like to learn to have more discipline"
type textarea "x"
type textarea "i would like to learn to have more discipline a"
type textarea "x"
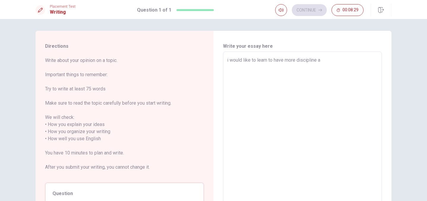
type textarea "i would like to learn to have more discipline an"
type textarea "x"
type textarea "i would like to learn to have more discipline and"
type textarea "x"
type textarea "i would like to learn to have more discipline and"
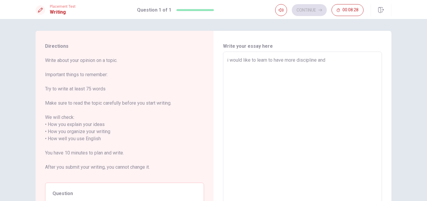
type textarea "x"
type textarea "i would like to learn to have more discipline and r"
type textarea "x"
type textarea "i would like to learn to have more discipline and re"
type textarea "x"
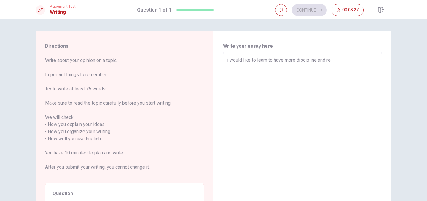
type textarea "i would like to learn to have more discipline and rea"
type textarea "x"
type textarea "i would like to learn to have more discipline and read"
type textarea "x"
type textarea "i would like to learn to have more discipline and readi"
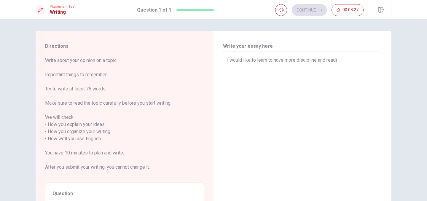
type textarea "x"
type textarea "i would like to learn to have more discipline and readin"
type textarea "x"
type textarea "i would like to learn to have more discipline and reading"
type textarea "x"
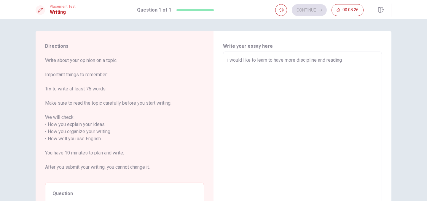
type textarea "i would like to learn to have more discipline and reading"
type textarea "x"
type textarea "i would like to learn to have more discipline and reading c"
type textarea "x"
type textarea "i would like to learn to have more discipline and reading co"
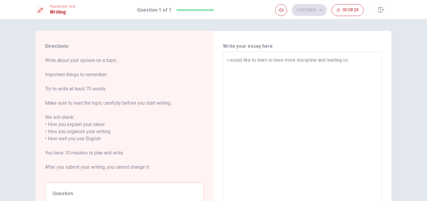
type textarea "x"
type textarea "i would like to learn to have more discipline and reading com"
type textarea "x"
type textarea "i would like to learn to have more discipline and reading comp"
type textarea "x"
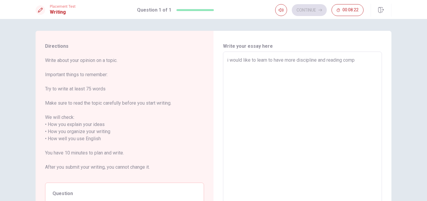
type textarea "i would like to learn to have more discipline and reading compr"
type textarea "x"
type textarea "i would like to learn to have more discipline and reading compre"
type textarea "x"
type textarea "i would like to learn to have more discipline and reading compreh"
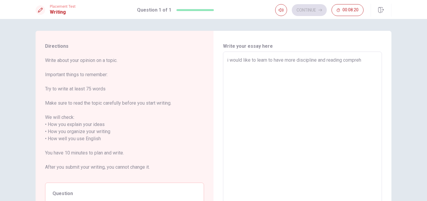
type textarea "x"
type textarea "i would like to learn to have more discipline and reading comprehe"
type textarea "x"
type textarea "i would like to learn to have more discipline and reading comprehen"
type textarea "x"
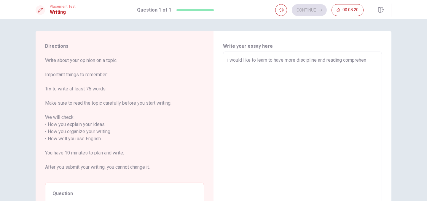
type textarea "i would like to learn to have more discipline and reading comprehens"
type textarea "x"
type textarea "i would like to learn to have more discipline and reading comprehensi"
type textarea "x"
type textarea "i would like to learn to have more discipline and reading comprehensio"
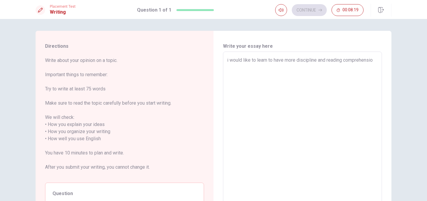
type textarea "x"
type textarea "i would like to learn to have more discipline and reading comprehension"
type textarea "x"
type textarea "i would like to learn to have more discipline and reading comprehension"
type textarea "x"
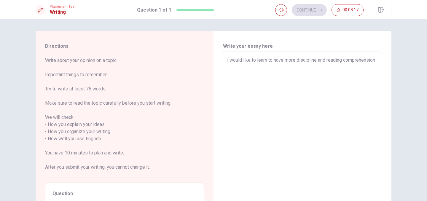
type textarea "i would like to learn to have more discipline and reading comprehension w"
type textarea "x"
type textarea "i would like to learn to have more discipline and reading comprehension wh"
type textarea "x"
type textarea "i would like to learn to have more discipline and reading comprehension whe"
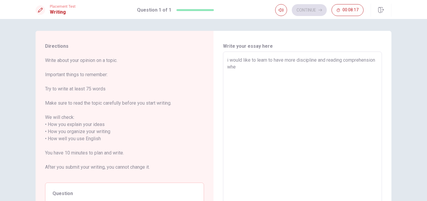
type textarea "x"
type textarea "i would like to learn to have more discipline and reading comprehension when"
type textarea "x"
type textarea "i would like to learn to have more discipline and reading comprehension when"
type textarea "x"
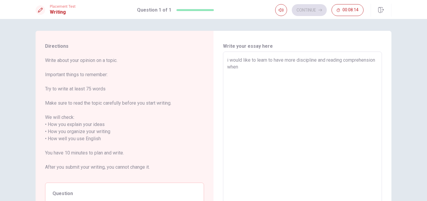
type textarea "i would like to learn to have more discipline and reading comprehension when s"
type textarea "x"
type textarea "i would like to learn to have more discipline and reading comprehension when sp"
type textarea "x"
type textarea "i would like to learn to have more discipline and reading comprehension when spe"
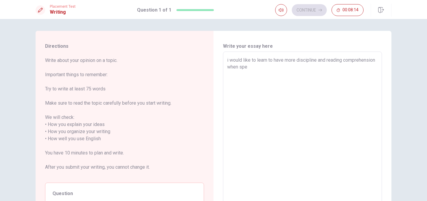
type textarea "x"
type textarea "i would like to learn to have more discipline and reading comprehension when sp…"
type textarea "x"
type textarea "i would like to learn to have more discipline and reading comprehension when sp…"
type textarea "x"
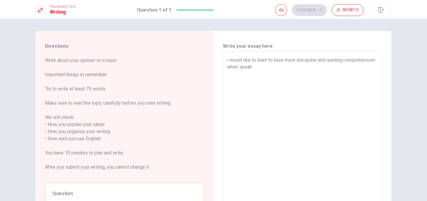
type textarea "i would like to learn to have more discipline and reading comprehension when sp…"
type textarea "x"
type textarea "i would like to learn to have more discipline and reading comprehension when sp…"
type textarea "x"
type textarea "i would like to learn to have more discipline and reading comprehension when sp…"
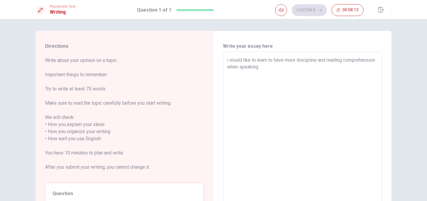
type textarea "x"
type textarea "i would like to learn to have more discipline and reading comprehension when sp…"
type textarea "x"
type textarea "i would like to learn to have more discipline and reading comprehension when sp…"
type textarea "x"
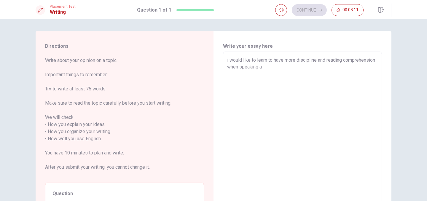
type textarea "i would like to learn to have more discipline and reading comprehension when sp…"
type textarea "x"
type textarea "i would like to learn to have more discipline and reading comprehension when sp…"
type textarea "x"
type textarea "i would like to learn to have more discipline and reading comprehension when sp…"
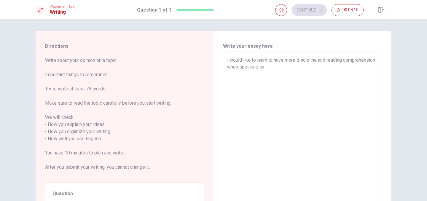
type textarea "x"
type textarea "i would like to learn to have more discipline and reading comprehension when sp…"
type textarea "x"
type textarea "i would like to learn to have more discipline and reading comprehension when sp…"
type textarea "x"
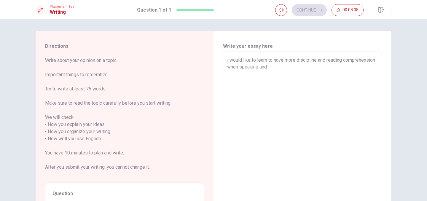
type textarea "i would like to learn to have more discipline and reading comprehension when sp…"
type textarea "x"
type textarea "i would like to learn to have more discipline and reading comprehension when sp…"
type textarea "x"
type textarea "i would like to learn to have more discipline and reading comprehension when sp…"
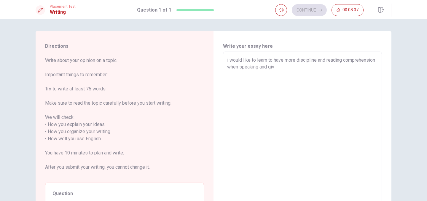
type textarea "x"
type textarea "i would like to learn to have more discipline and reading comprehension when sp…"
type textarea "x"
type textarea "i would like to learn to have more discipline and reading comprehension when sp…"
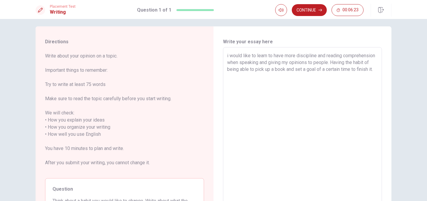
scroll to position [2, 0]
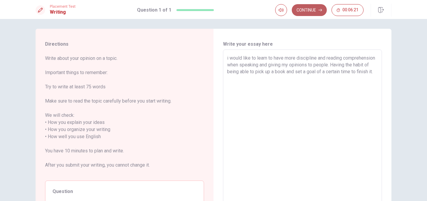
click at [315, 12] on button "Continue" at bounding box center [309, 10] width 35 height 12
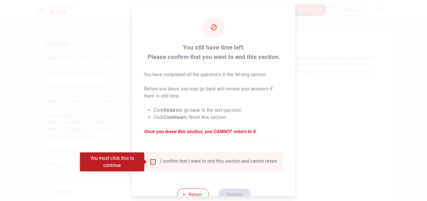
click at [154, 163] on input "Debes hacer clic en esto para continuar" at bounding box center [153, 162] width 7 height 7
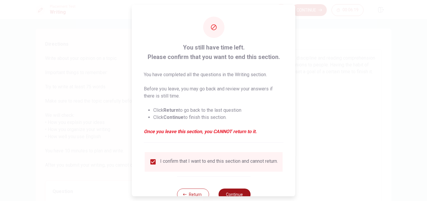
click at [233, 194] on button "Continue" at bounding box center [234, 195] width 32 height 12
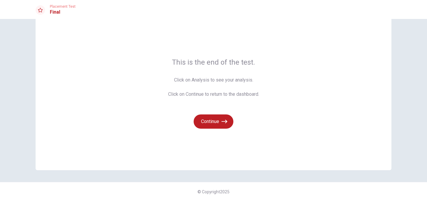
scroll to position [15, 0]
click at [223, 116] on button "Continue" at bounding box center [214, 122] width 40 height 14
